Goal: Transaction & Acquisition: Purchase product/service

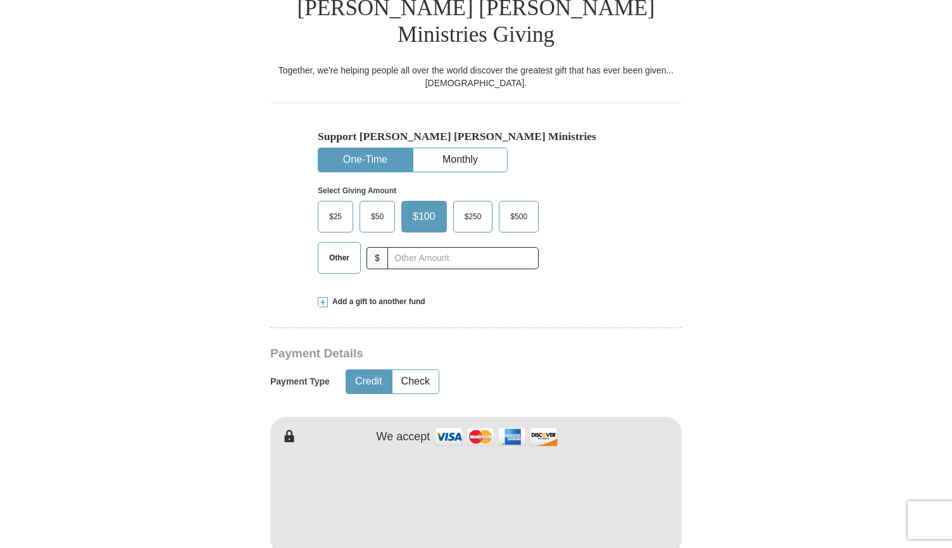
scroll to position [351, 0]
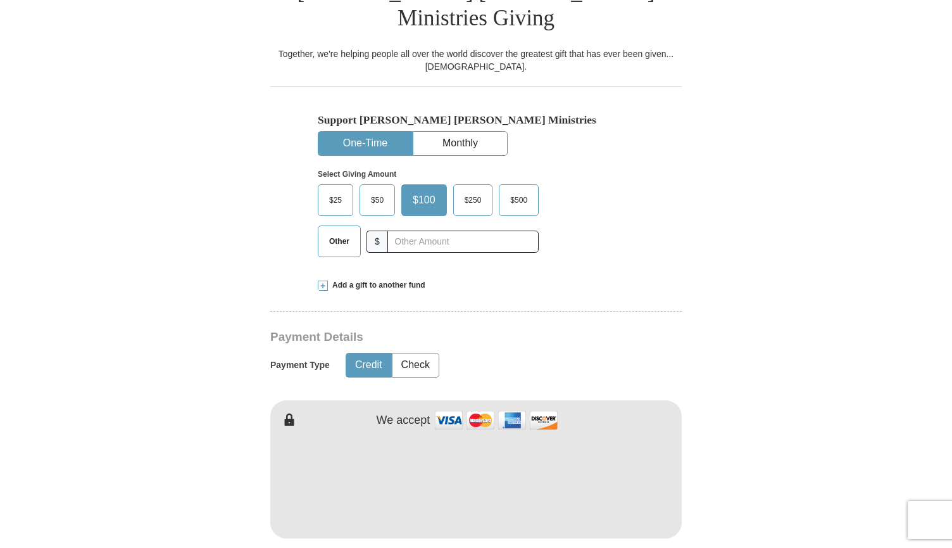
click at [382, 191] on span "$50" at bounding box center [377, 200] width 25 height 19
click at [0, 0] on input "$50" at bounding box center [0, 0] width 0 height 0
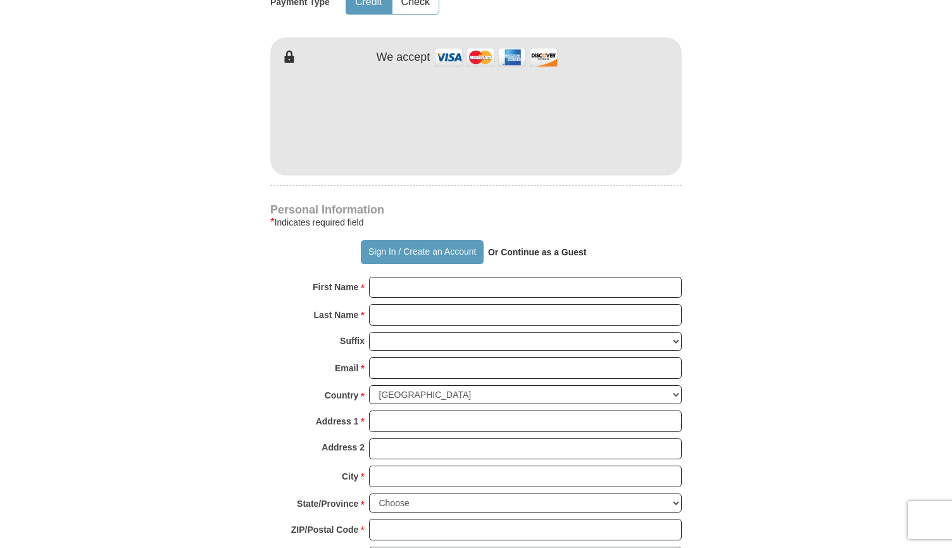
scroll to position [722, 0]
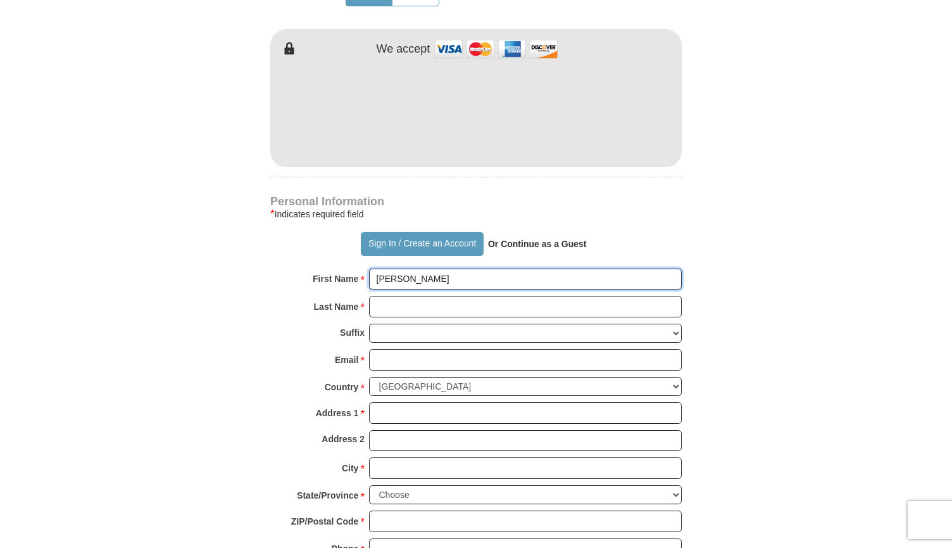
type input "[PERSON_NAME]"
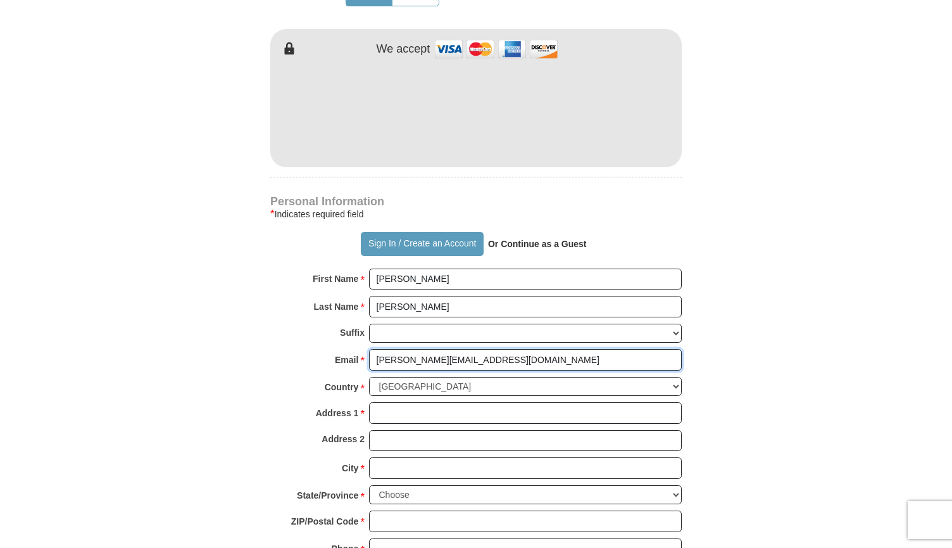
type input "[PERSON_NAME][EMAIL_ADDRESS][DOMAIN_NAME]"
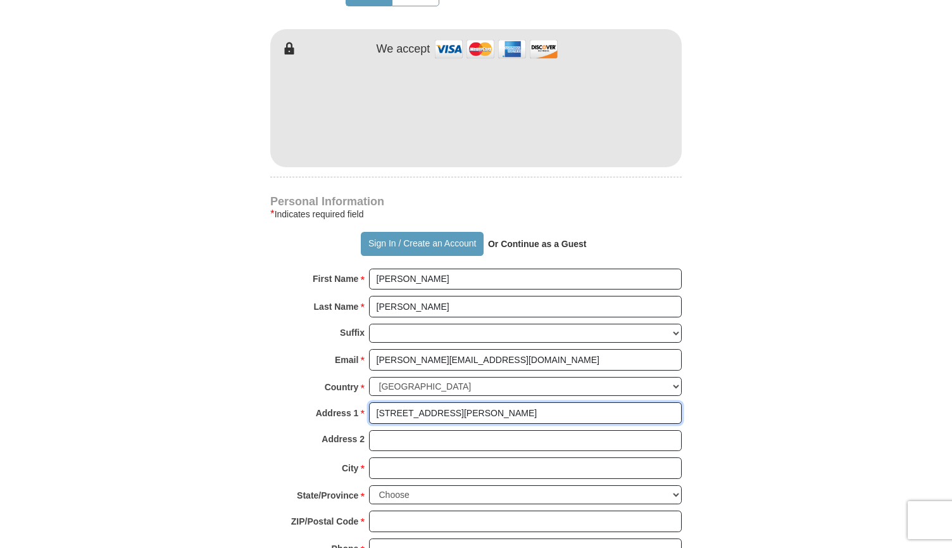
type input "[STREET_ADDRESS][PERSON_NAME]"
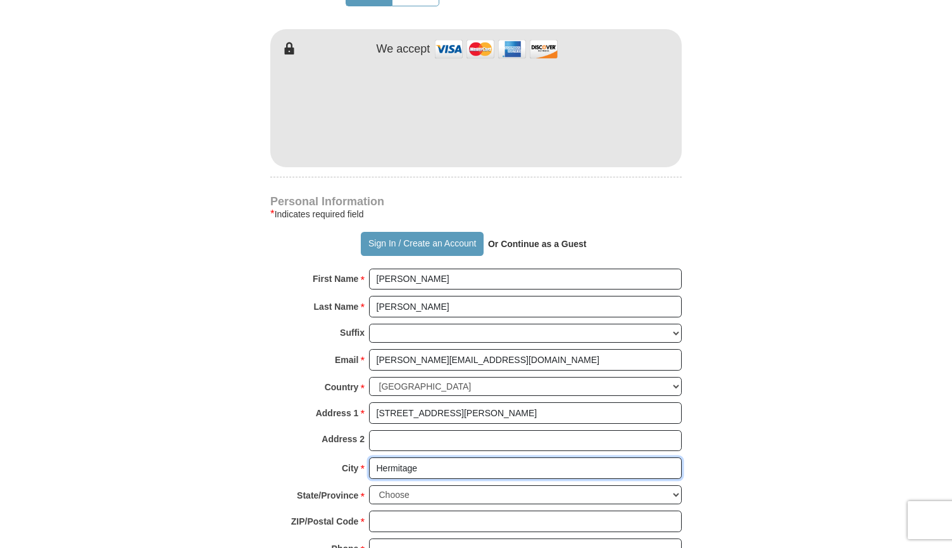
type input "Hermitage"
select select "TN"
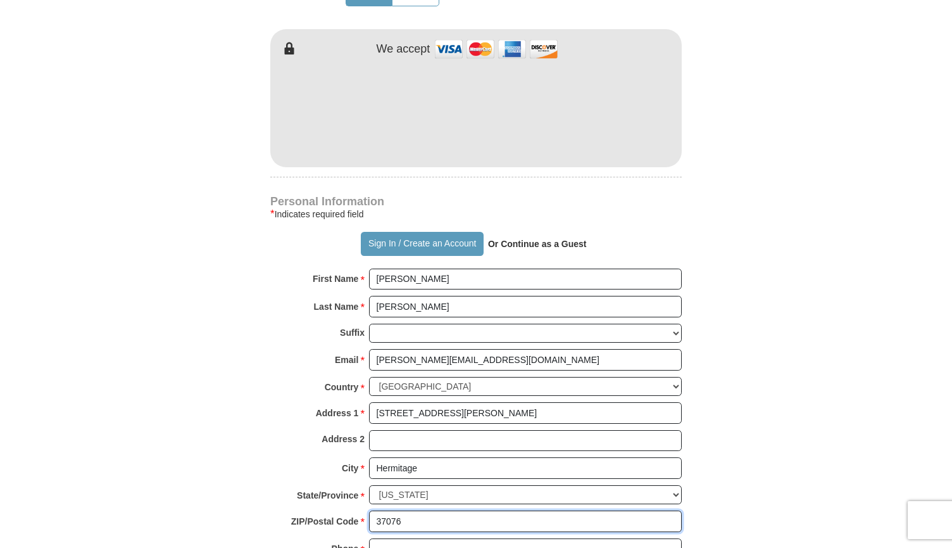
type input "37076"
click at [375, 538] on input "6154817759" at bounding box center [525, 549] width 313 height 22
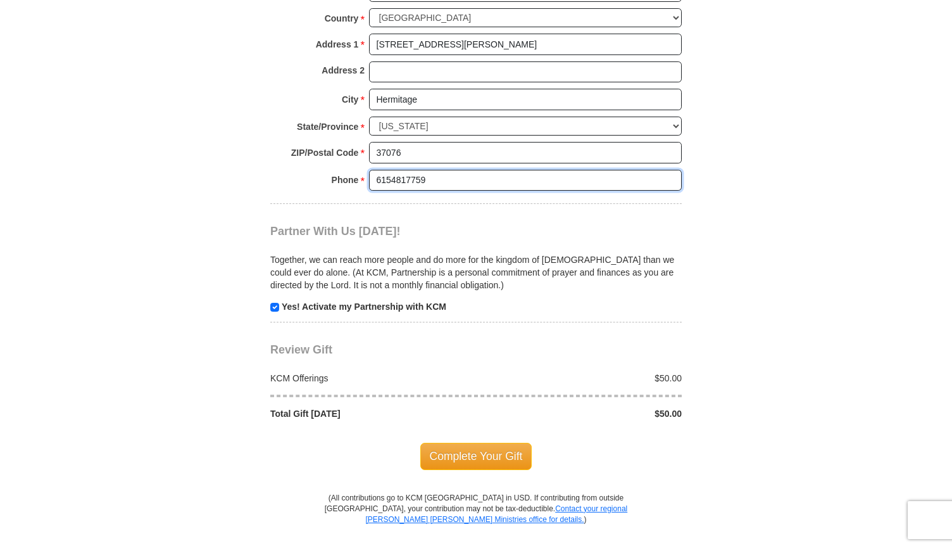
scroll to position [1093, 0]
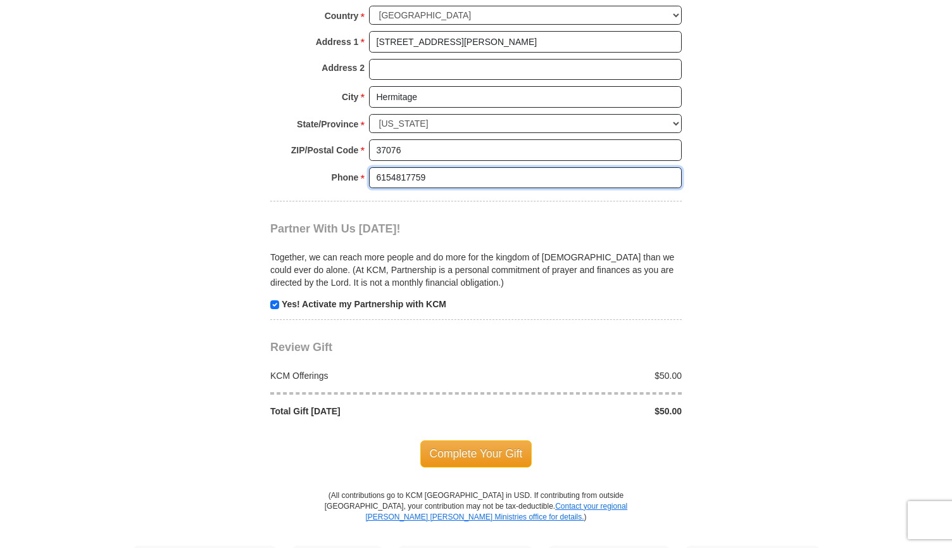
type input "6154817759"
click at [277, 300] on input "checkbox" at bounding box center [274, 304] width 9 height 9
checkbox input "false"
